Goal: Use online tool/utility

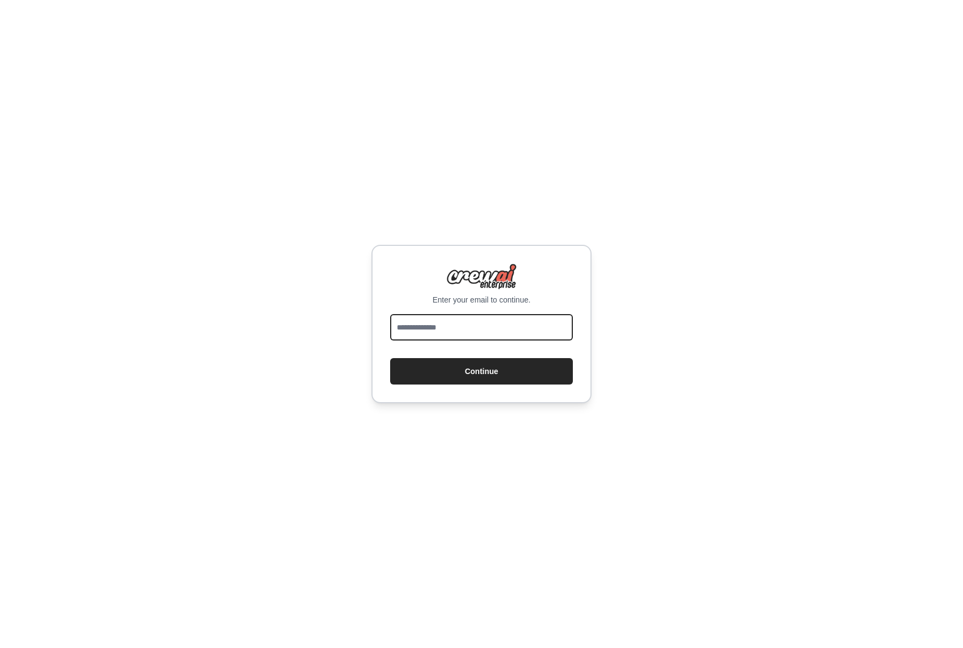
click at [442, 326] on input "email" at bounding box center [481, 327] width 183 height 26
type input "**********"
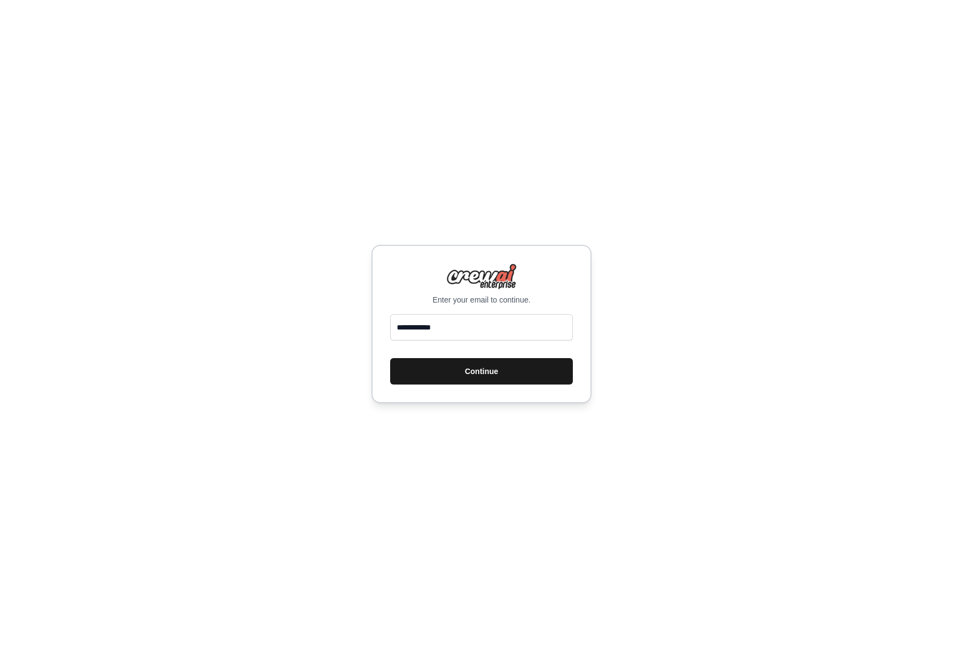
click at [467, 364] on button "Continue" at bounding box center [481, 371] width 183 height 26
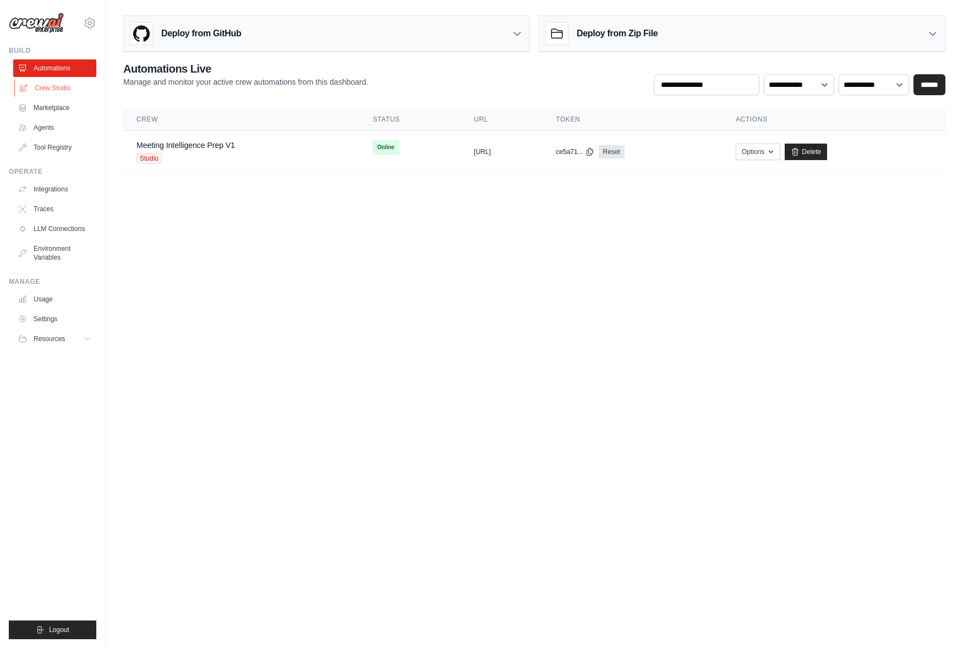
click at [41, 87] on link "Crew Studio" at bounding box center [55, 88] width 83 height 18
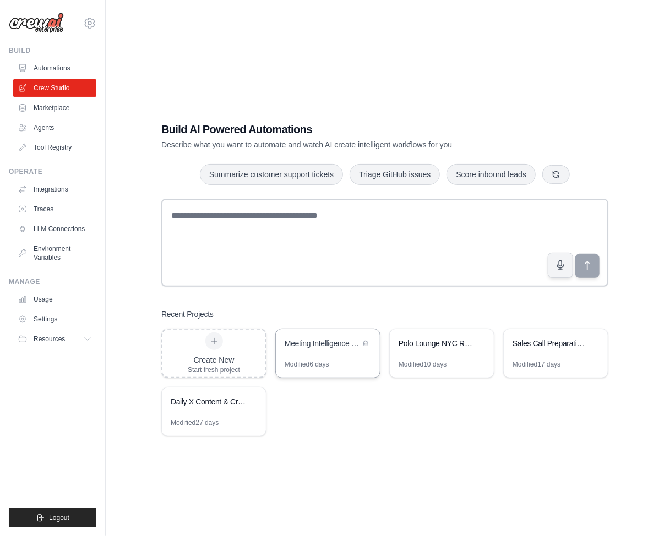
click at [326, 359] on div "Meeting Intelligence Prep" at bounding box center [328, 344] width 104 height 31
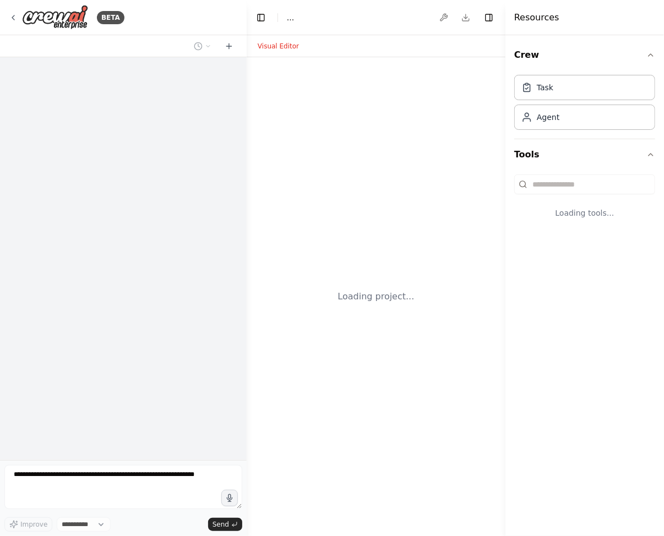
select select "****"
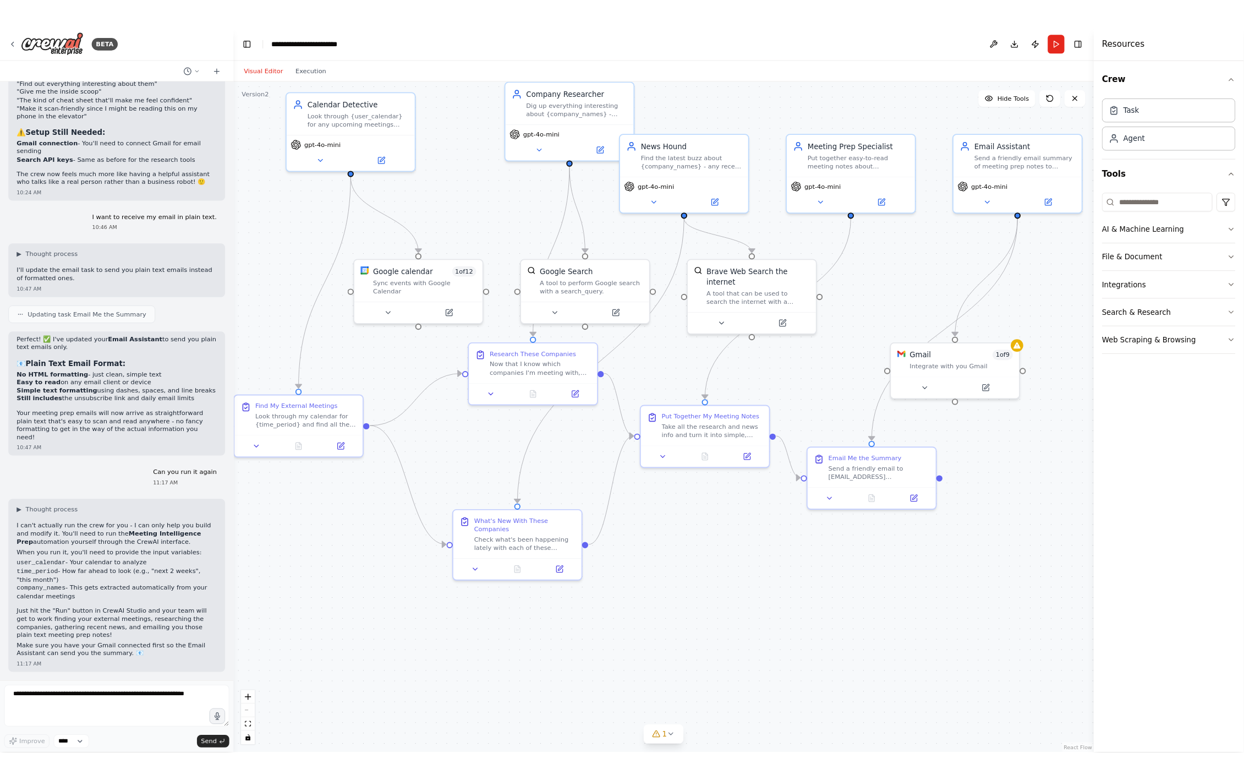
scroll to position [2403, 0]
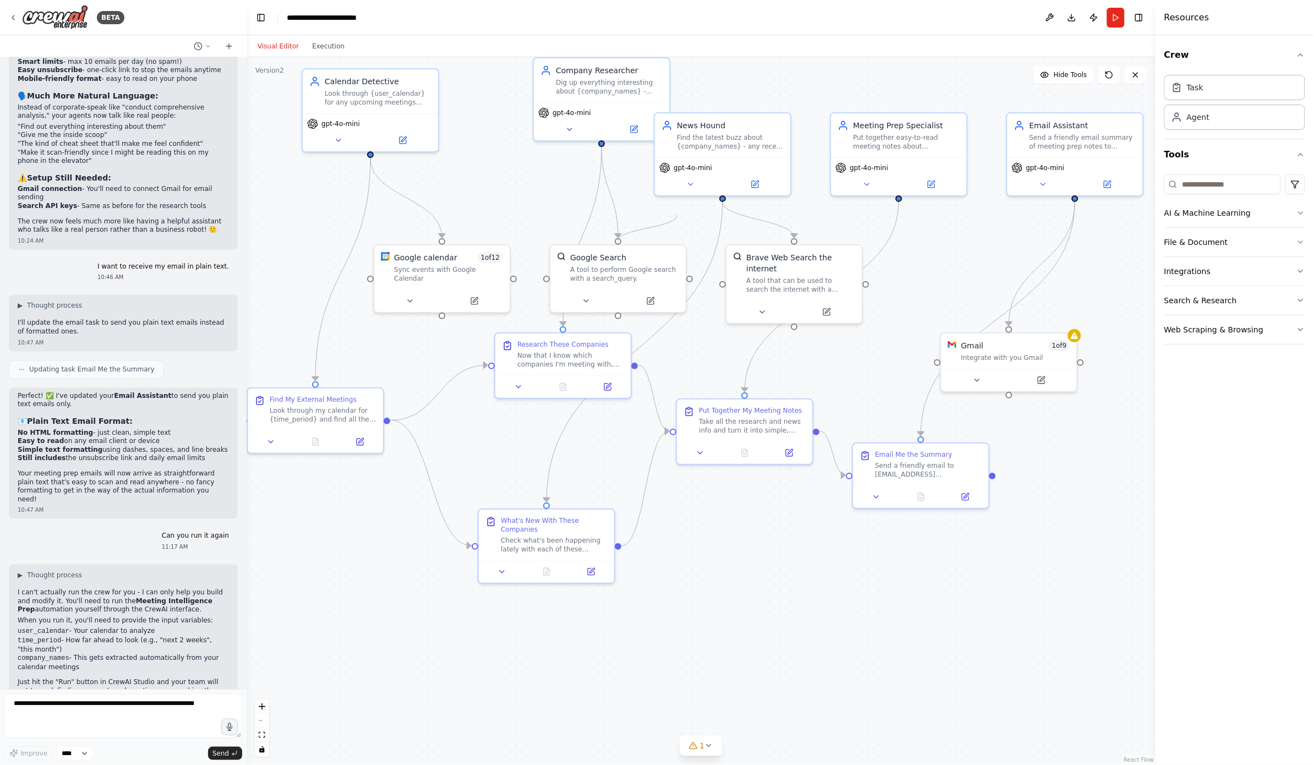
drag, startPoint x: 619, startPoint y: 240, endPoint x: 676, endPoint y: 215, distance: 62.6
click at [663, 215] on div ".deletable-edge-delete-btn { width: 20px; height: 20px; border: 0px solid #ffff…" at bounding box center [701, 411] width 909 height 708
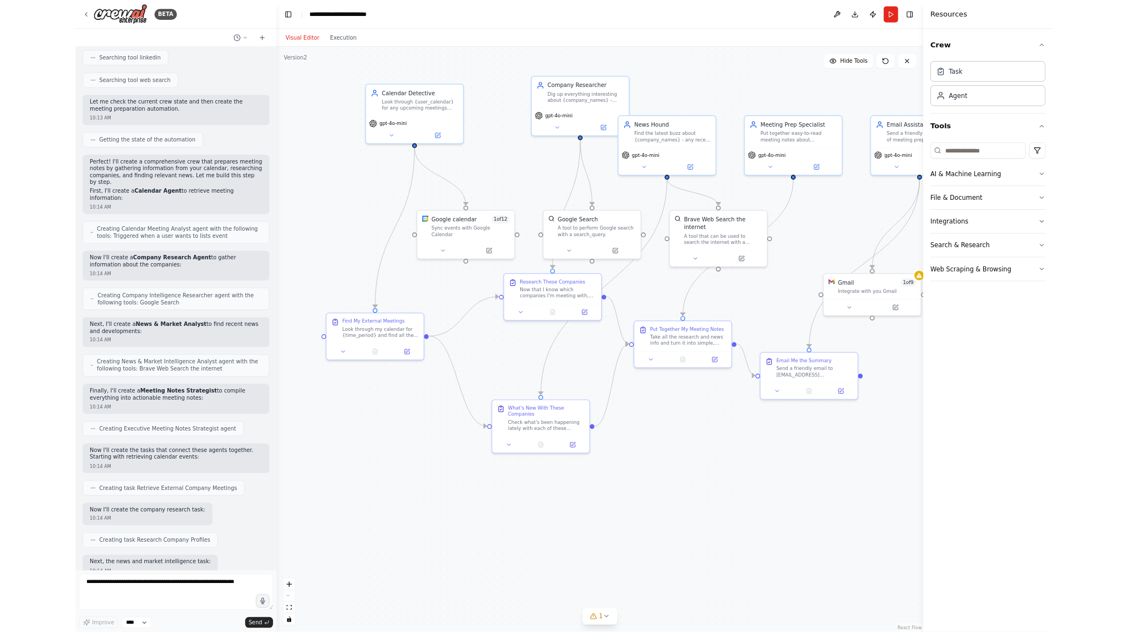
scroll to position [0, 0]
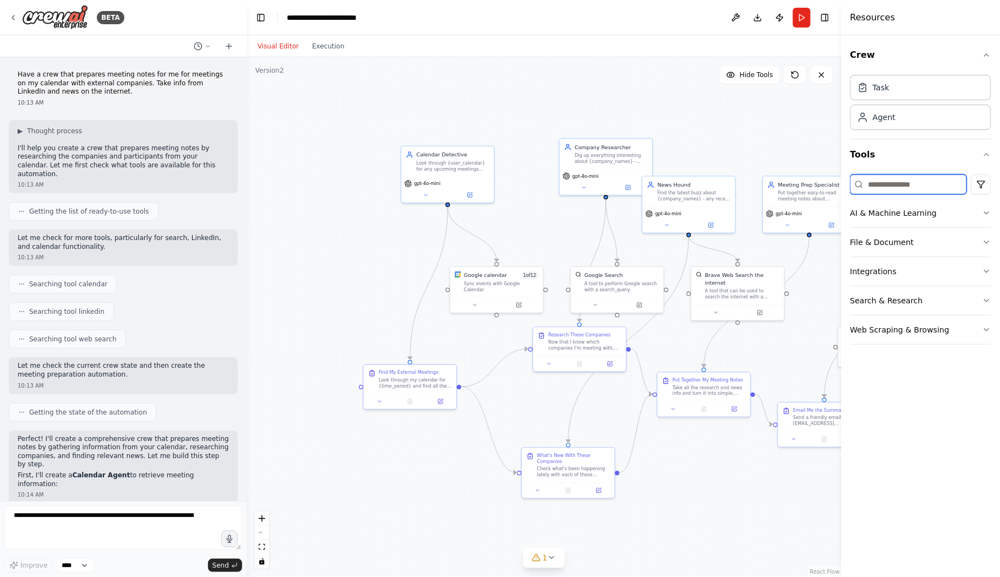
click at [663, 190] on input at bounding box center [908, 184] width 117 height 20
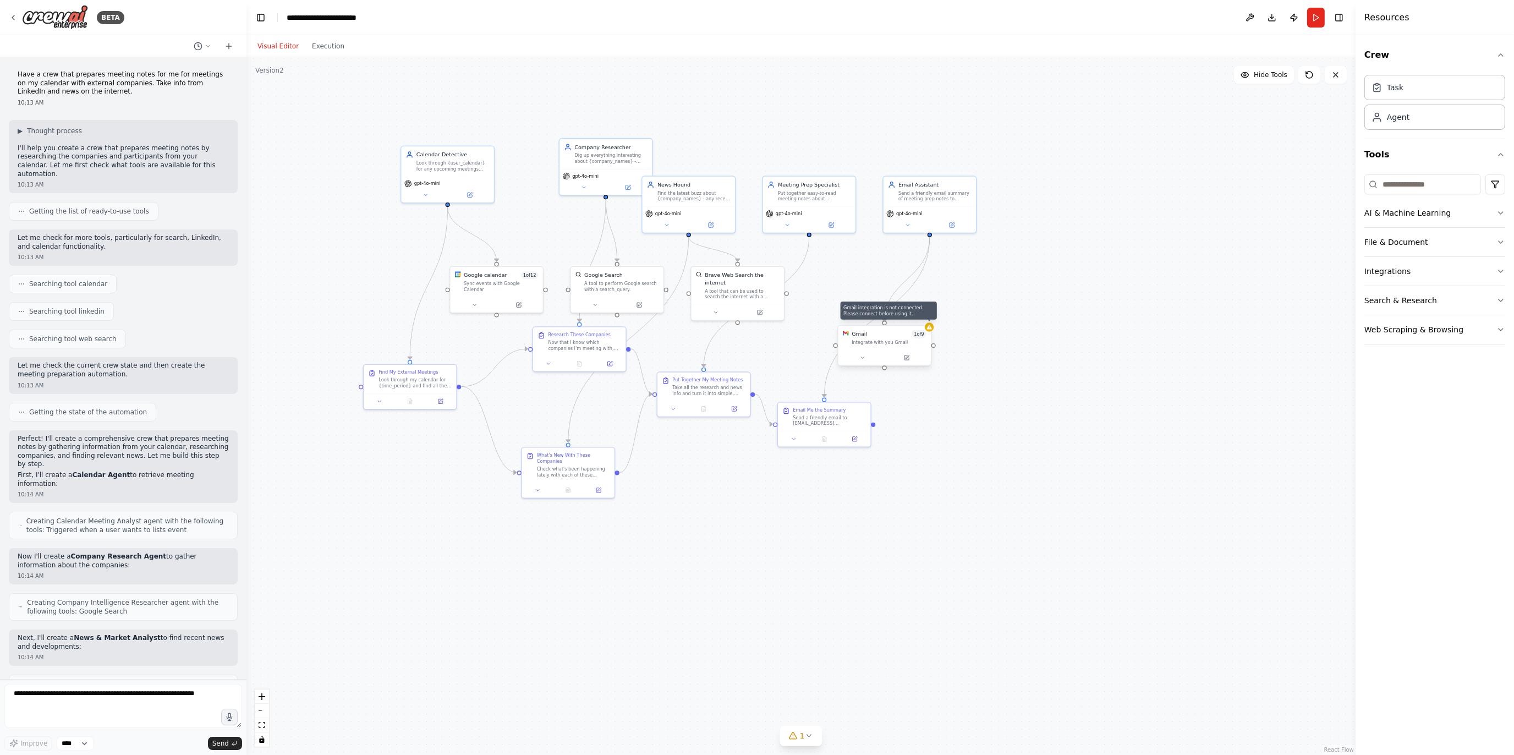
click at [663, 330] on div ".deletable-edge-delete-btn { width: 20px; height: 20px; border: 0px solid #ffff…" at bounding box center [801, 406] width 1109 height 698
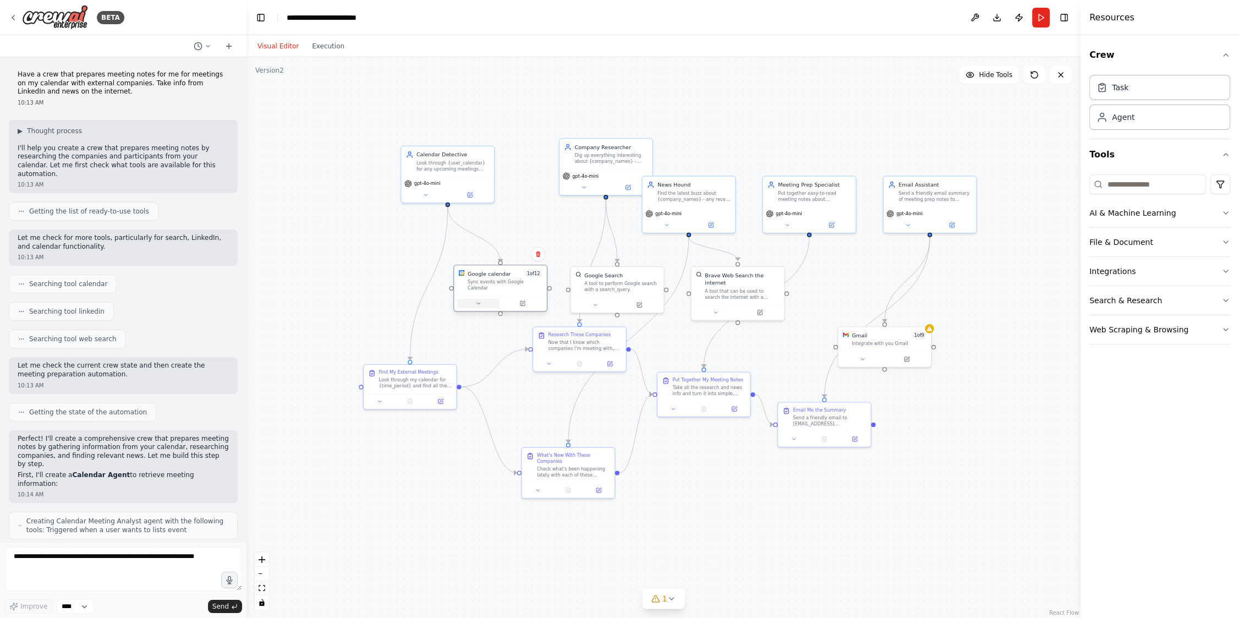
click at [479, 299] on button at bounding box center [478, 303] width 42 height 9
click at [311, 43] on button "Execution" at bounding box center [328, 46] width 46 height 13
click at [286, 46] on button "Visual Editor" at bounding box center [278, 46] width 54 height 13
